Goal: Communication & Community: Answer question/provide support

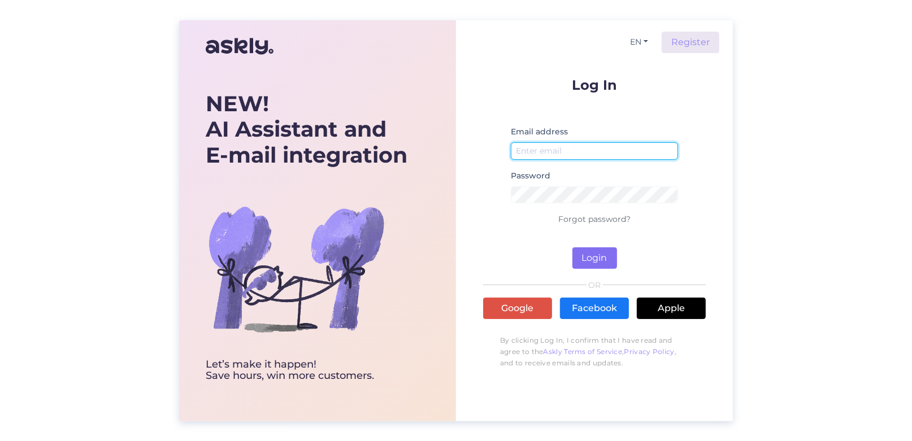
type input "[EMAIL_ADDRESS][DOMAIN_NAME]"
click at [596, 259] on button "Login" at bounding box center [594, 257] width 45 height 21
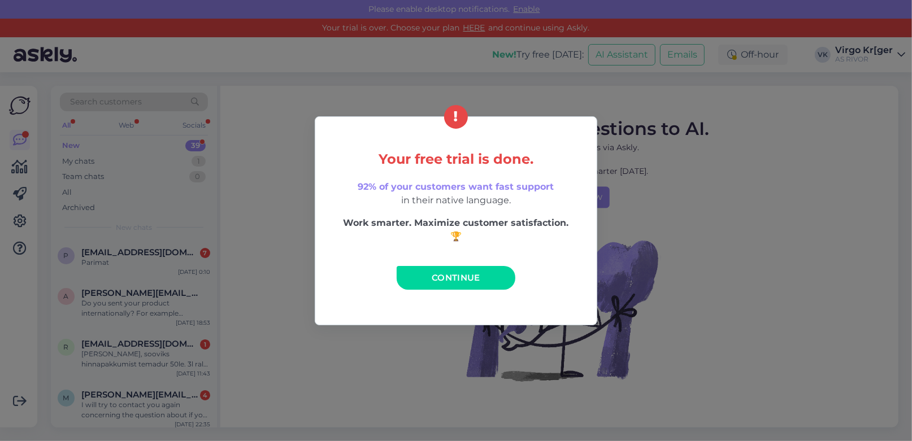
click at [433, 276] on span "Continue" at bounding box center [456, 277] width 49 height 11
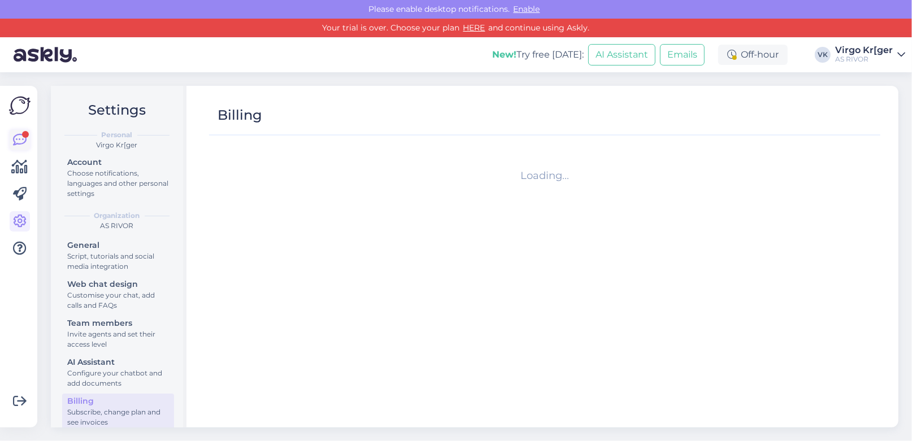
click at [15, 138] on icon at bounding box center [20, 140] width 14 height 14
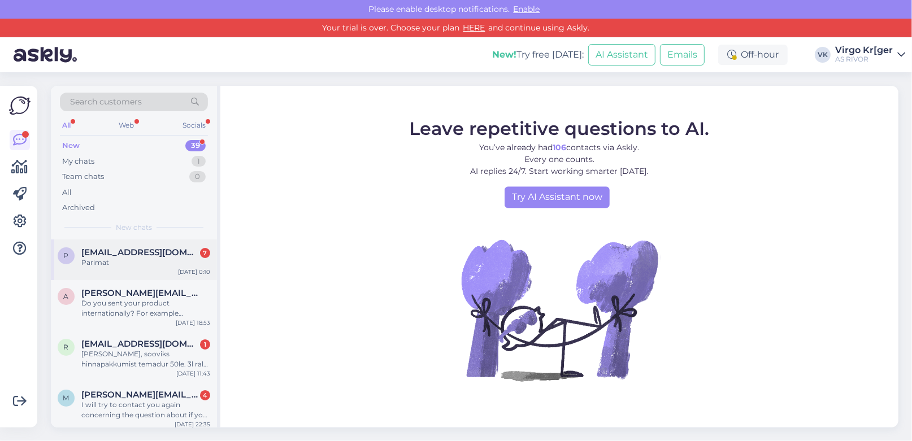
click at [116, 253] on span "[EMAIL_ADDRESS][DOMAIN_NAME]" at bounding box center [139, 252] width 117 height 10
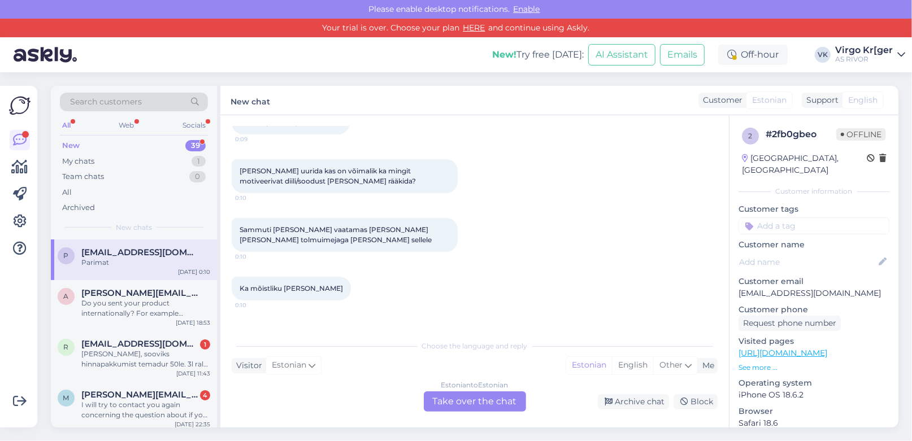
scroll to position [163, 0]
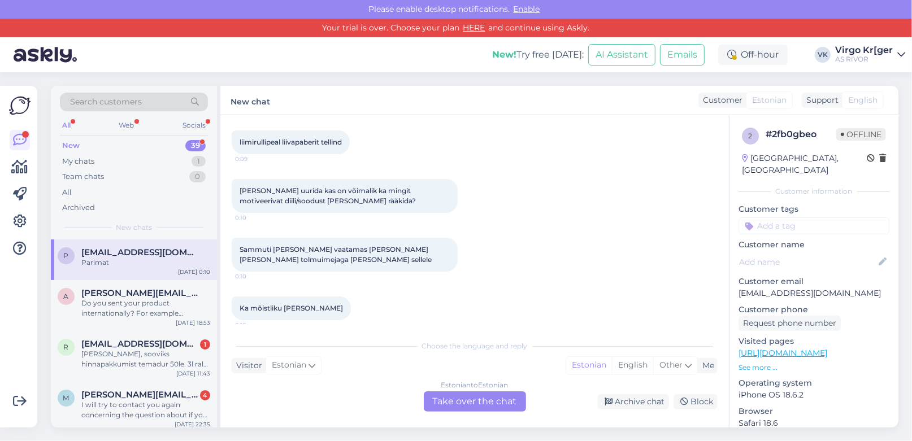
click at [782, 348] on link "[URL][DOMAIN_NAME]" at bounding box center [782, 353] width 89 height 10
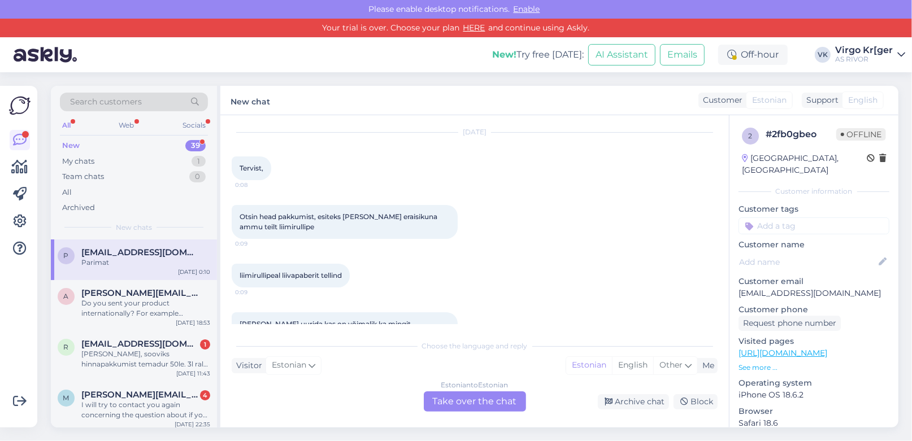
scroll to position [0, 0]
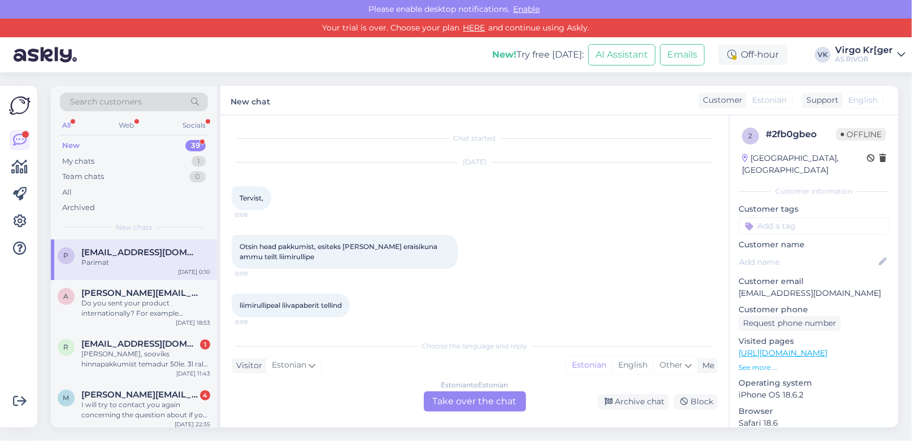
click at [757, 287] on p "[EMAIL_ADDRESS][DOMAIN_NAME]" at bounding box center [813, 293] width 151 height 12
click at [808, 287] on p "[EMAIL_ADDRESS][DOMAIN_NAME]" at bounding box center [813, 293] width 151 height 12
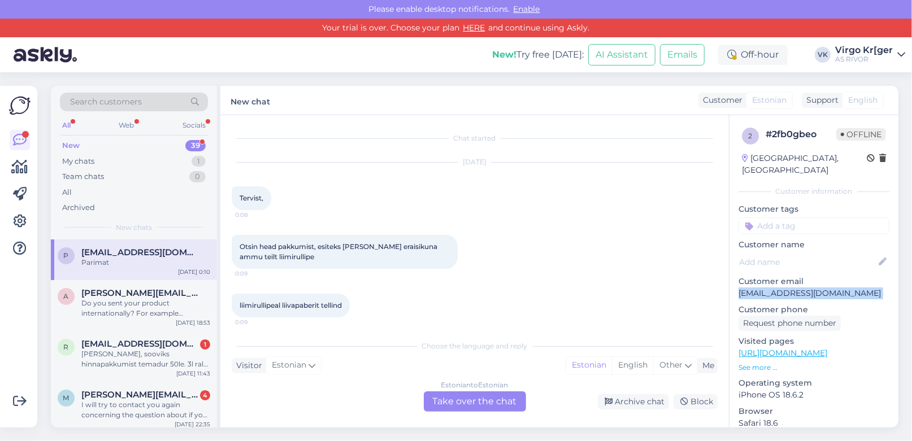
copy p "[EMAIL_ADDRESS][DOMAIN_NAME]"
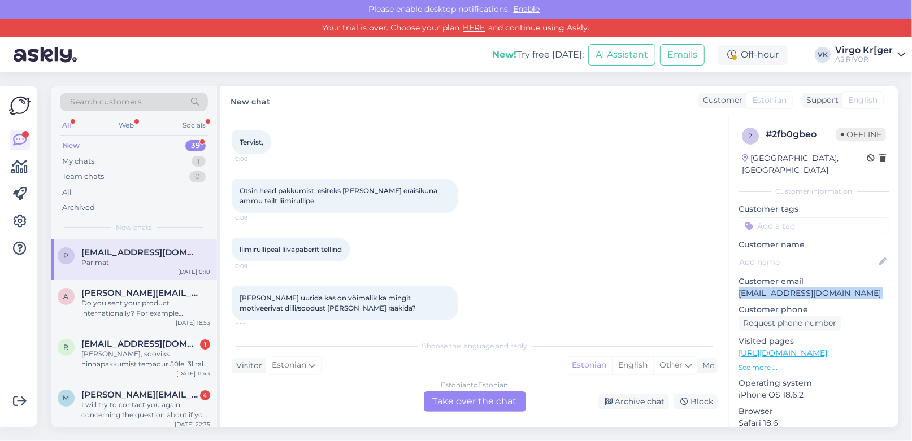
copy p "[EMAIL_ADDRESS][DOMAIN_NAME]"
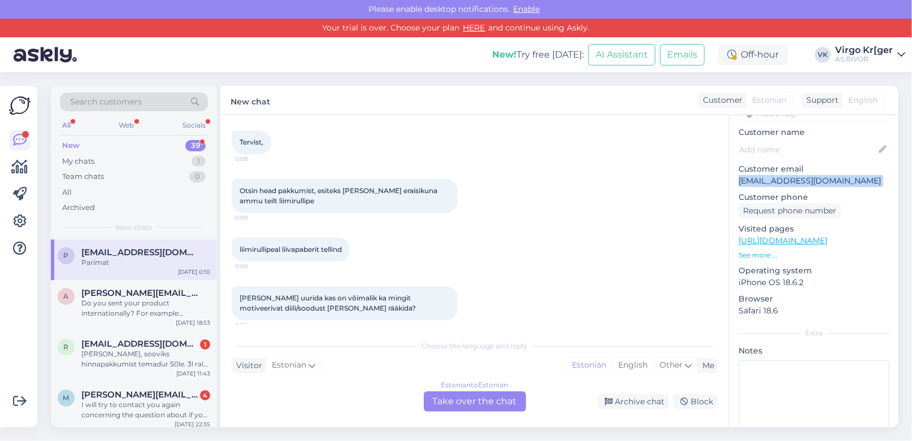
scroll to position [151, 0]
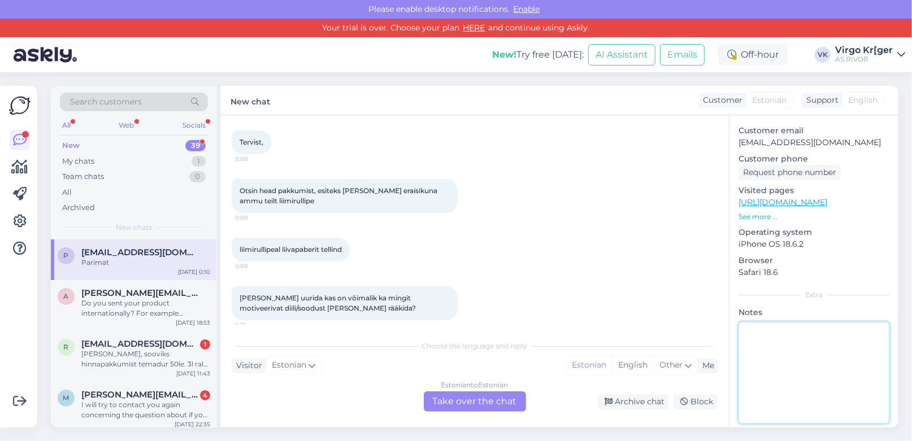
click at [824, 336] on textarea at bounding box center [813, 373] width 151 height 102
click at [495, 399] on div "Estonian to Estonian Take over the chat" at bounding box center [475, 401] width 102 height 20
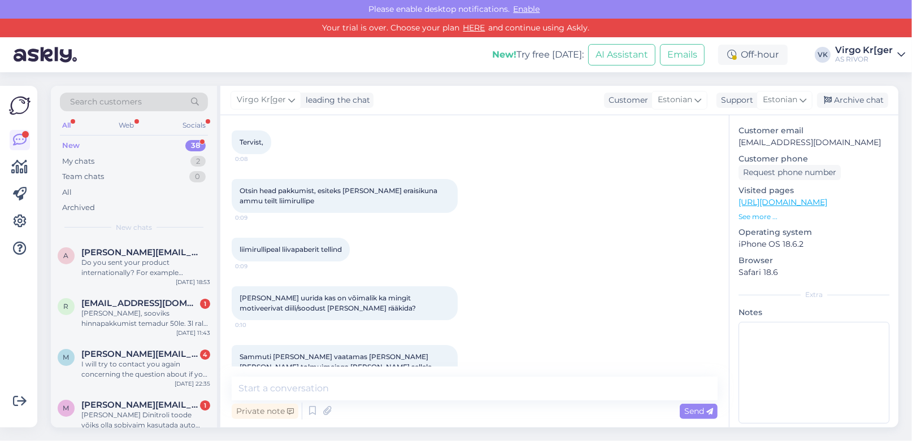
click at [489, 407] on div "Private note Send" at bounding box center [475, 410] width 486 height 21
click at [479, 412] on div "Private note Send" at bounding box center [475, 410] width 486 height 21
click at [460, 396] on textarea at bounding box center [475, 389] width 486 height 24
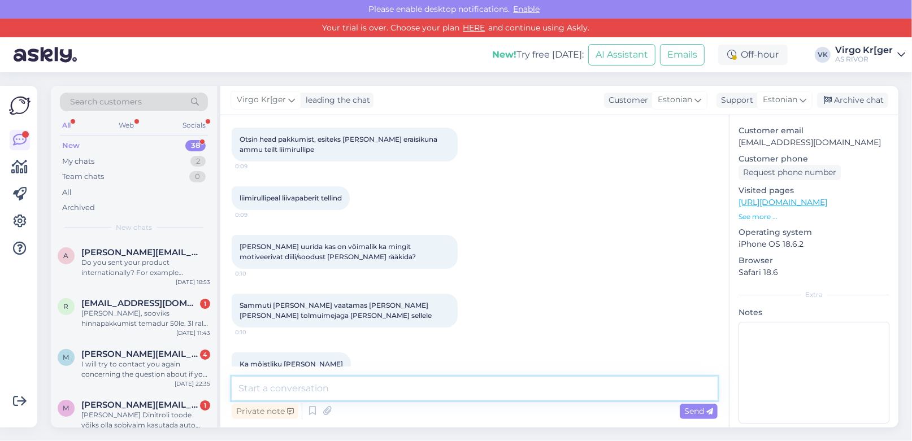
scroll to position [177, 0]
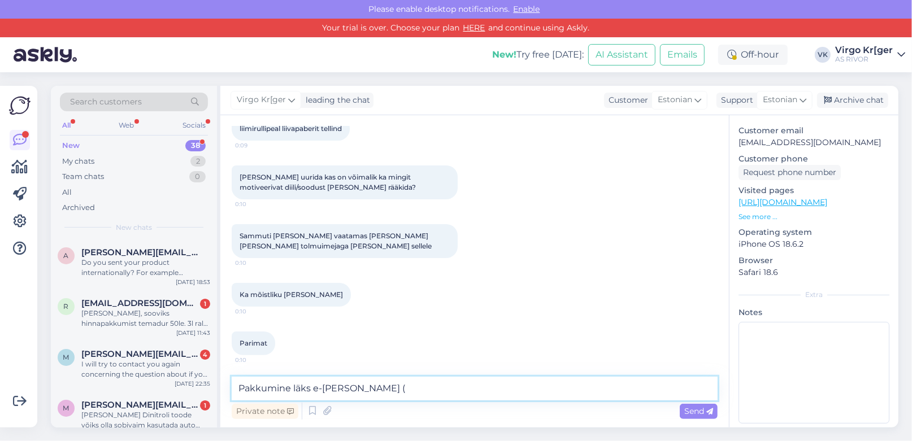
paste textarea "[EMAIL_ADDRESS][DOMAIN_NAME]"
type textarea "Pakkumine läks e-[PERSON_NAME] ([EMAIL_ADDRESS][DOMAIN_NAME])"
